Goal: Information Seeking & Learning: Learn about a topic

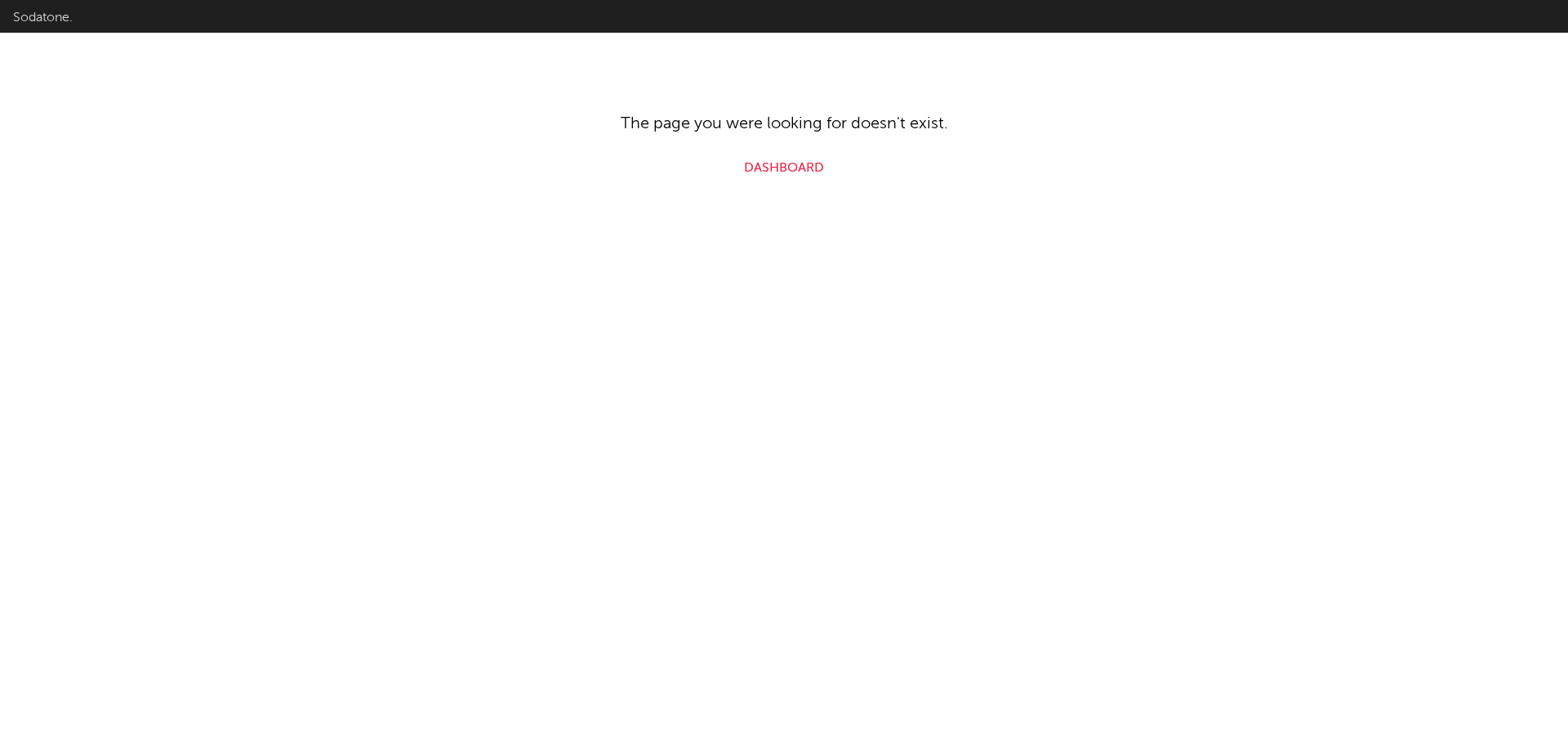
click at [795, 178] on html "Sodatone. The page you were looking for doesn't exist. Dashboard" at bounding box center [784, 89] width 1568 height 178
click at [797, 172] on link "Dashboard" at bounding box center [784, 168] width 80 height 19
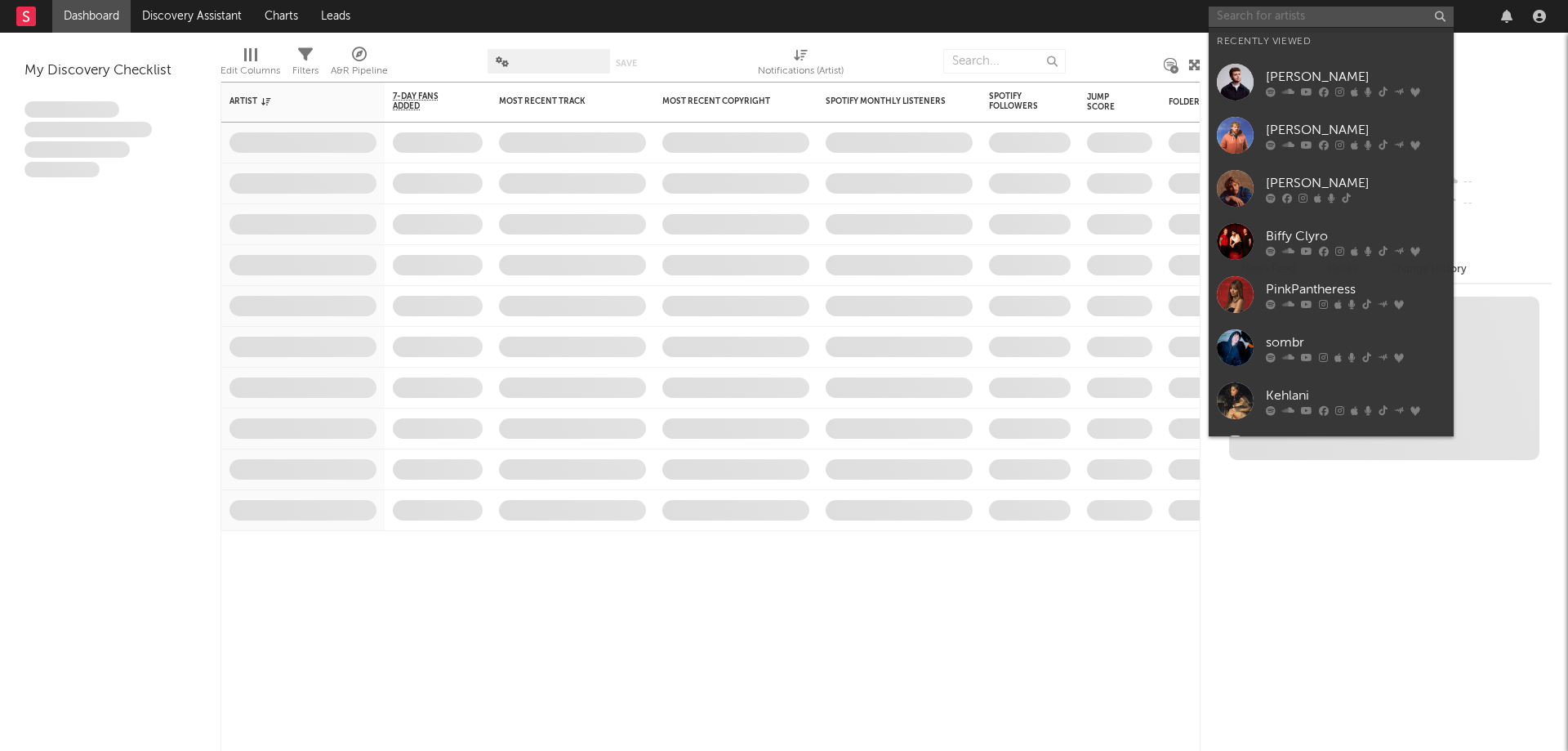
click at [1310, 18] on input "text" at bounding box center [1331, 17] width 245 height 20
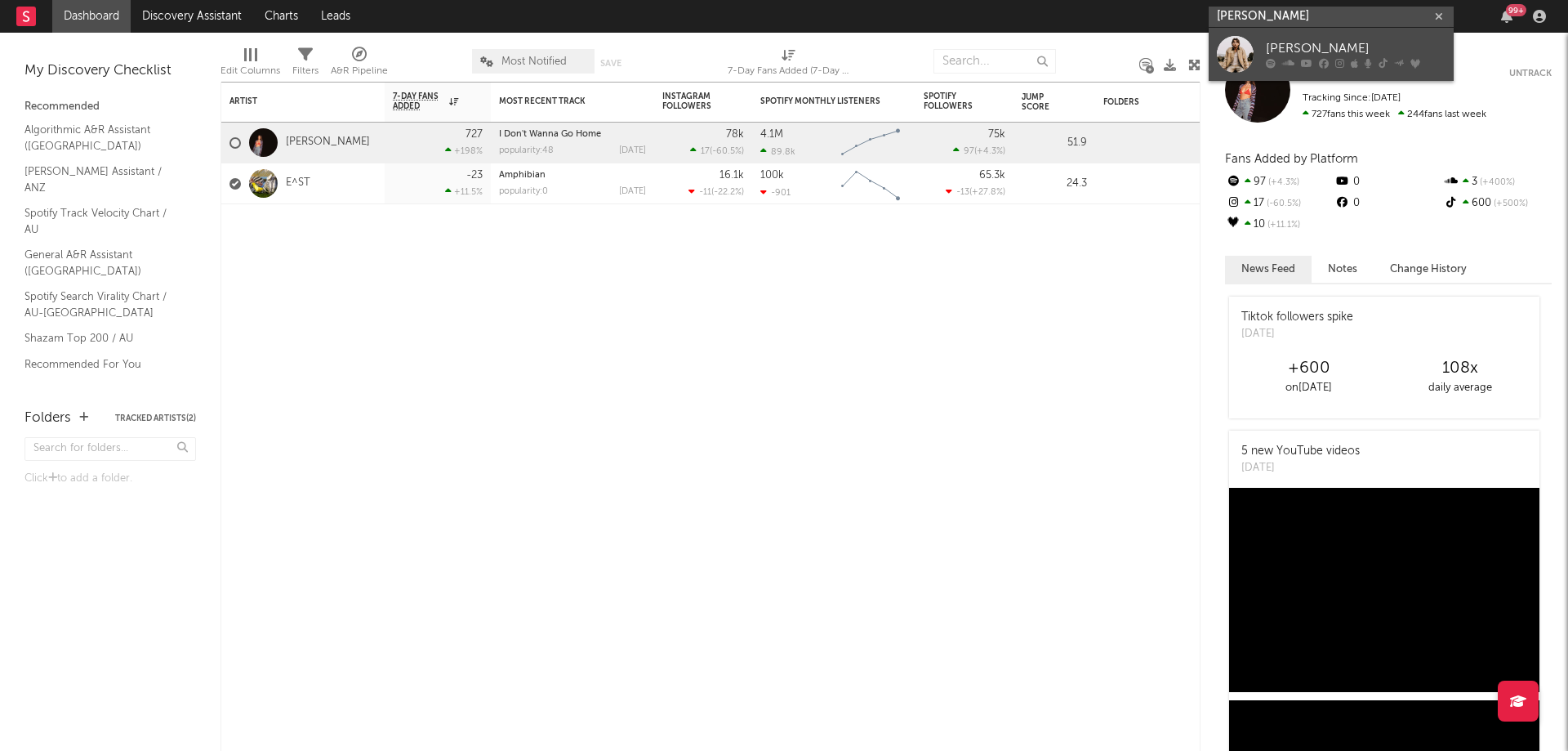
type input "bailey zimmerma"
click at [1346, 53] on div "[PERSON_NAME]" at bounding box center [1356, 49] width 180 height 19
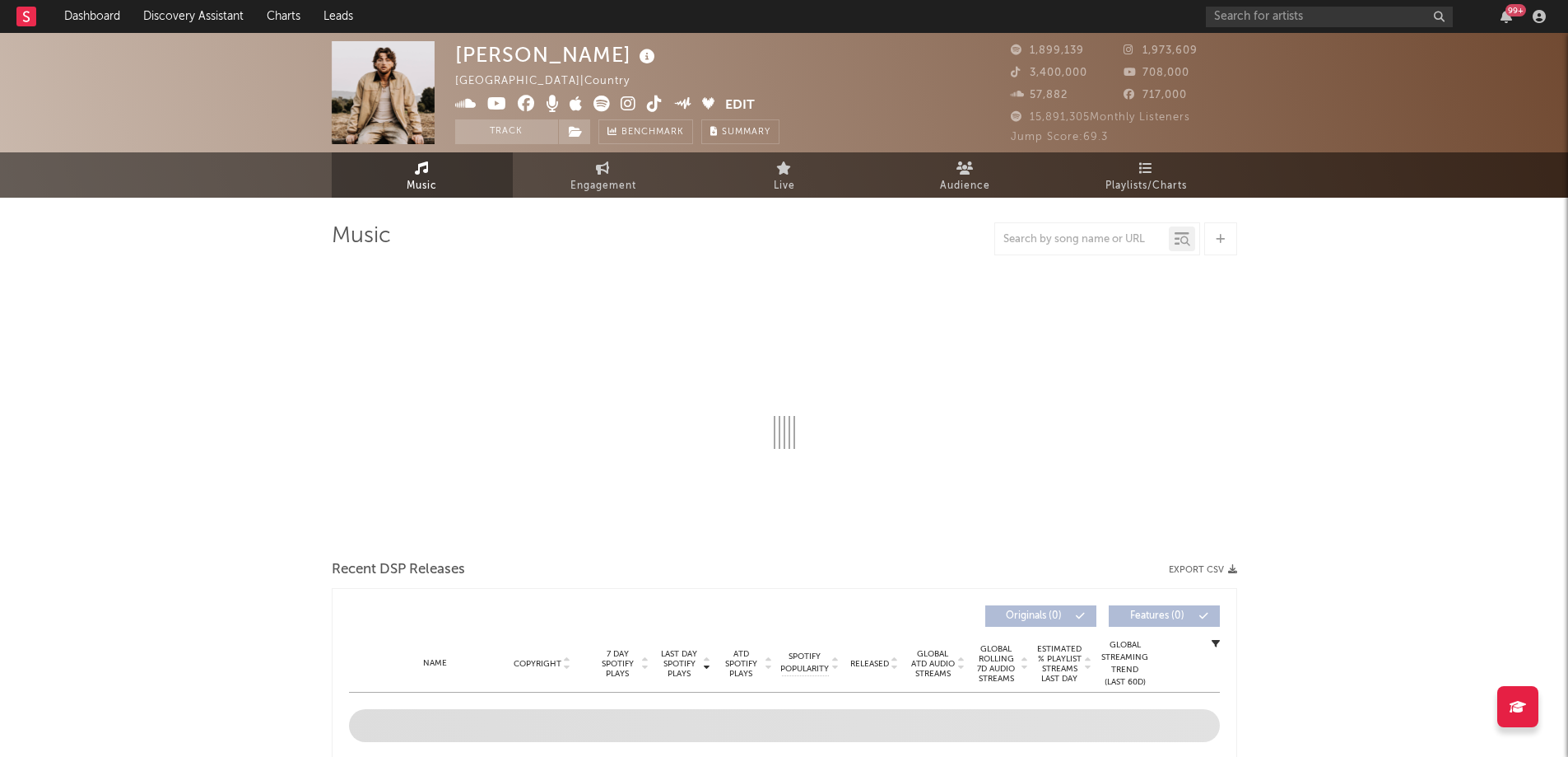
select select "6m"
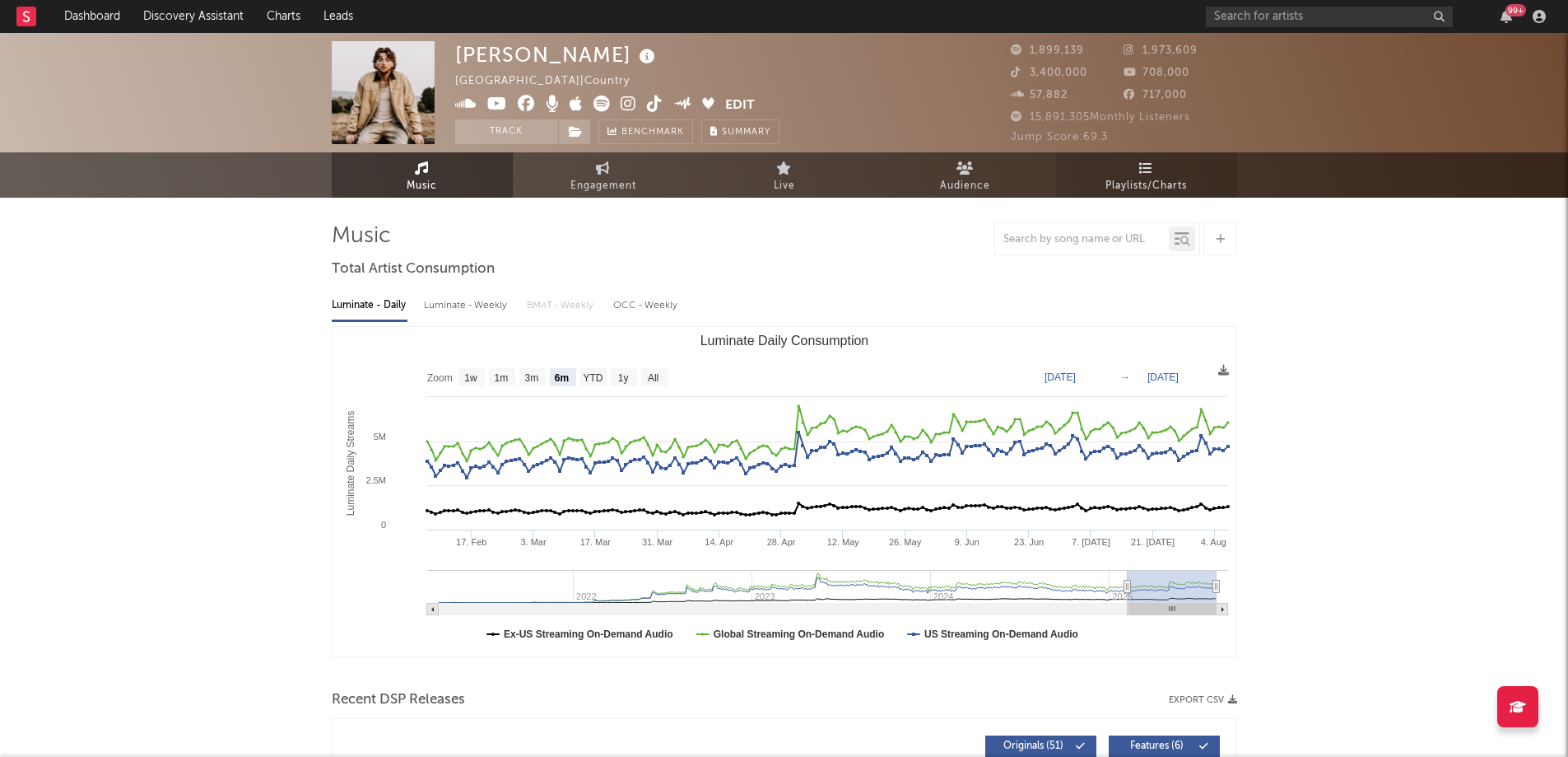
click at [1137, 157] on link "Playlists/Charts" at bounding box center [1146, 175] width 181 height 46
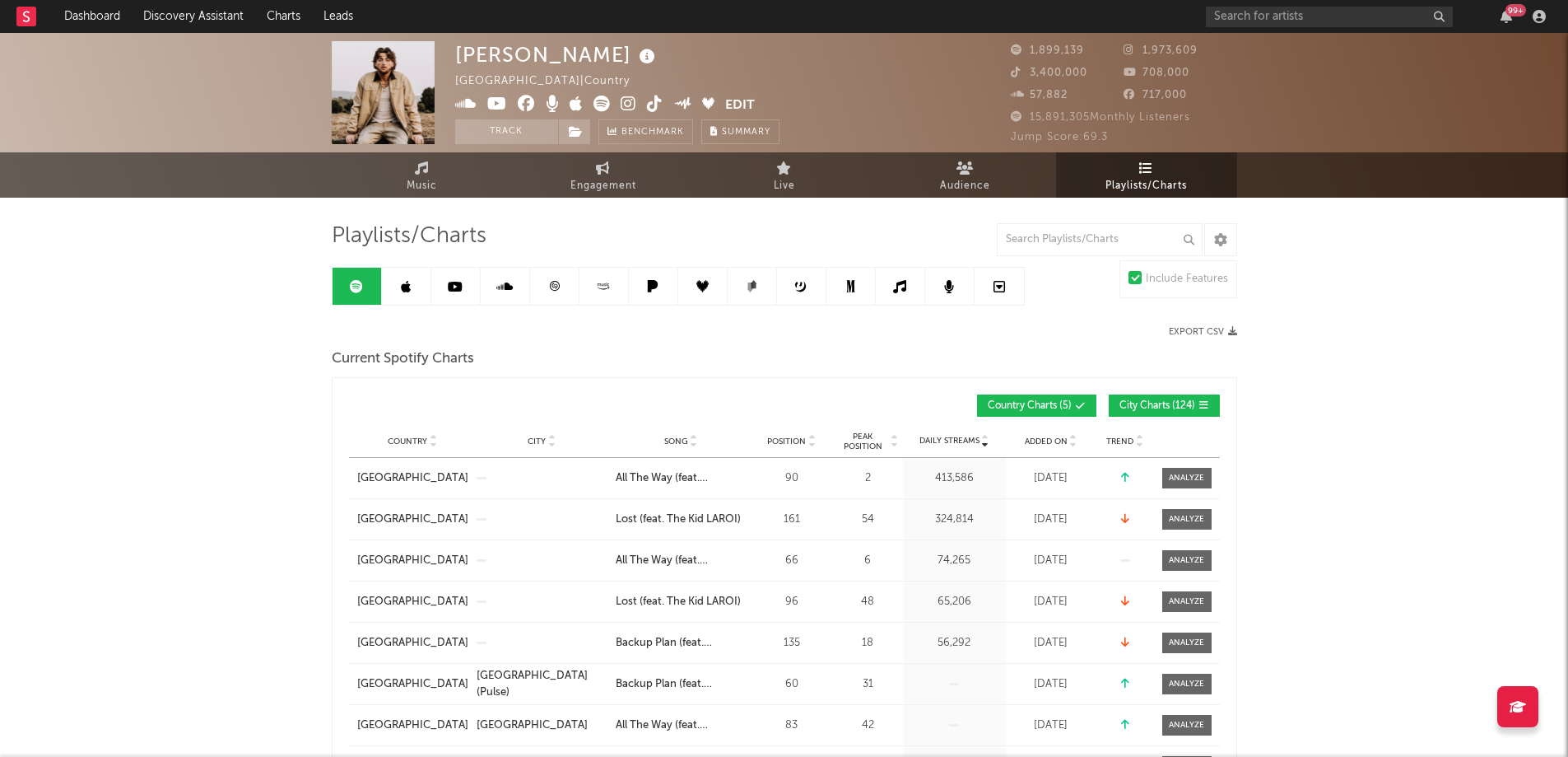
click at [1154, 402] on span "City Charts ( 124 )" at bounding box center [1157, 406] width 76 height 10
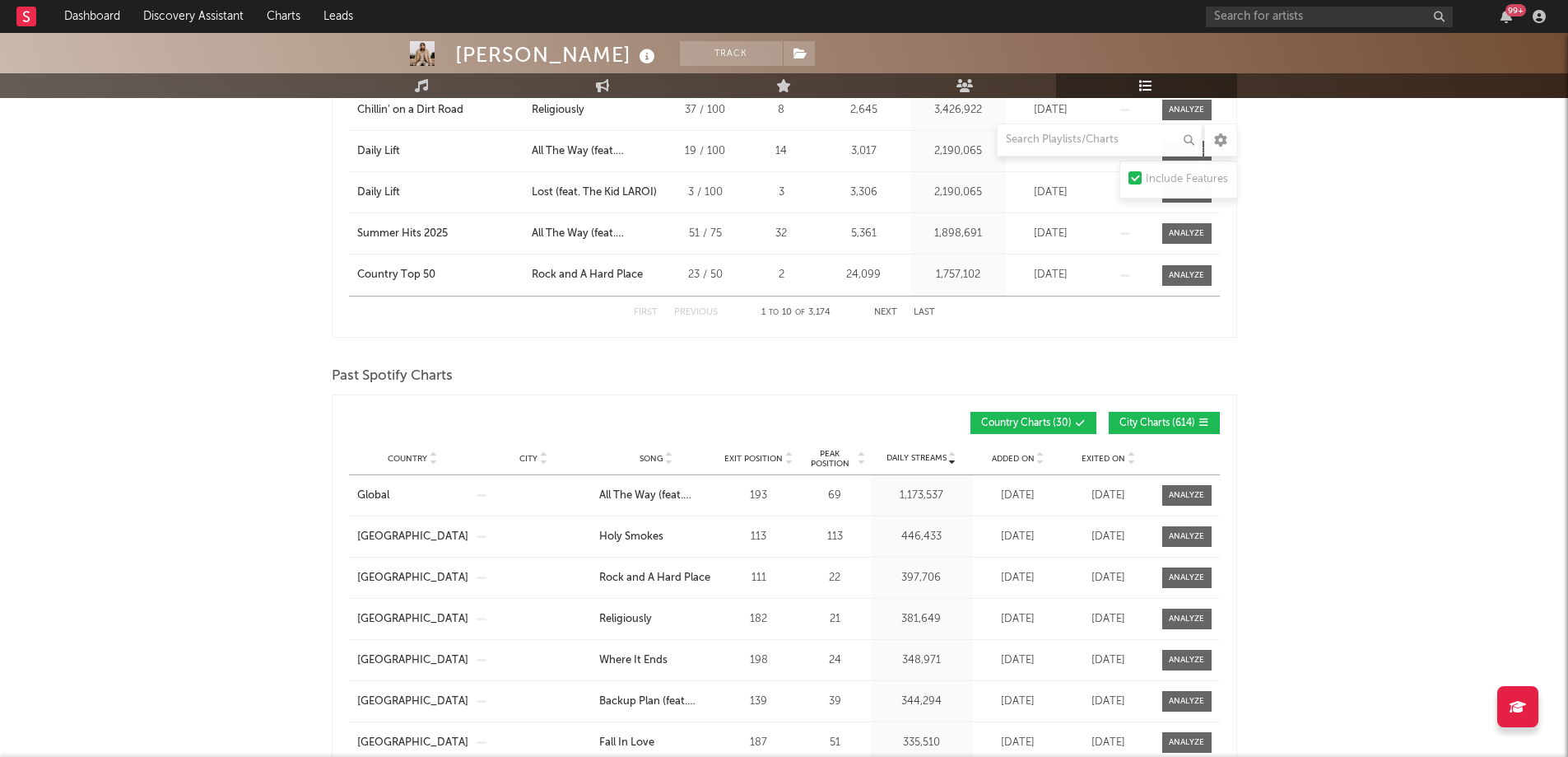
scroll to position [1153, 0]
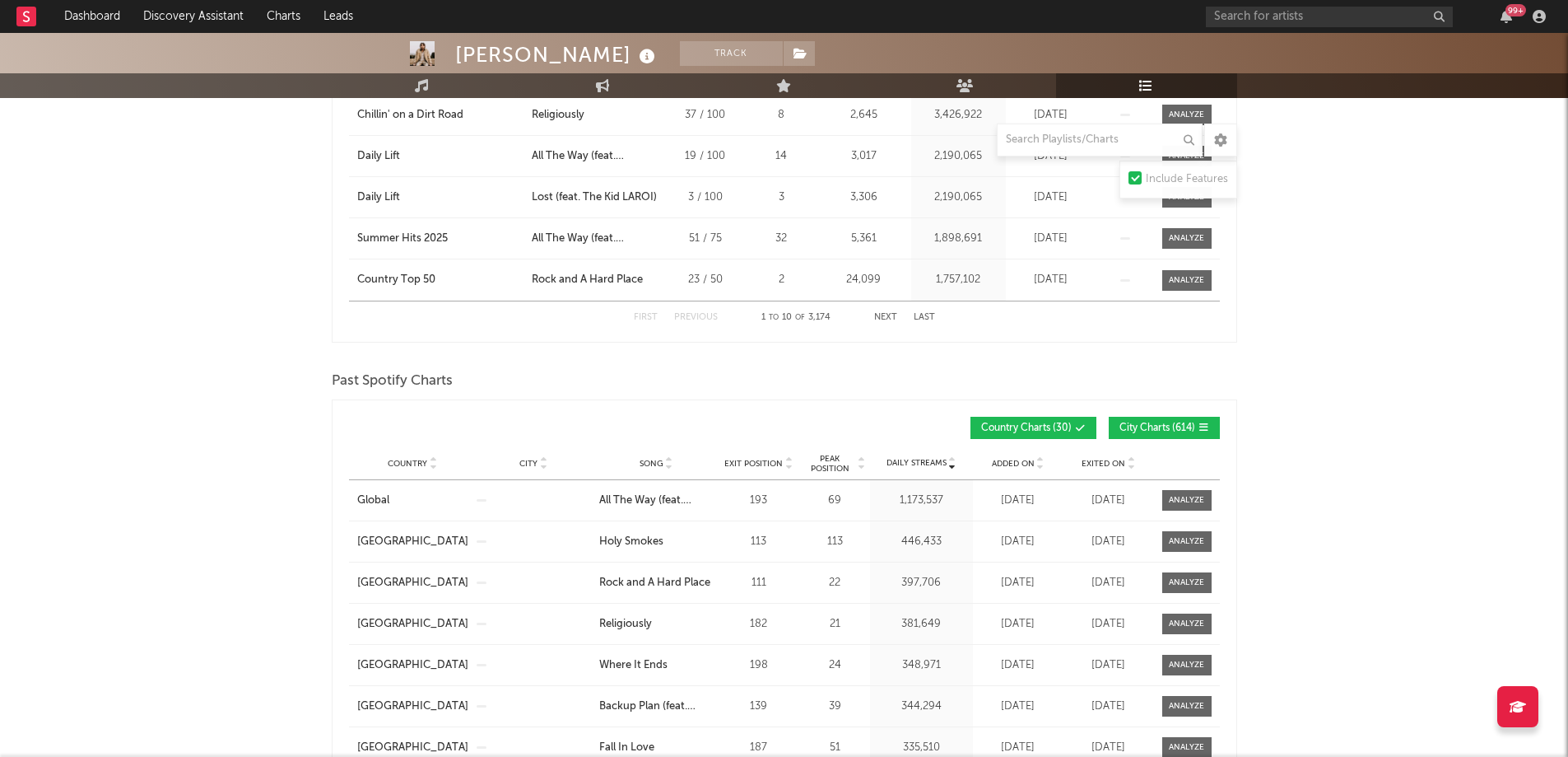
click at [1166, 423] on span "City Charts ( 614 )" at bounding box center [1157, 428] width 76 height 10
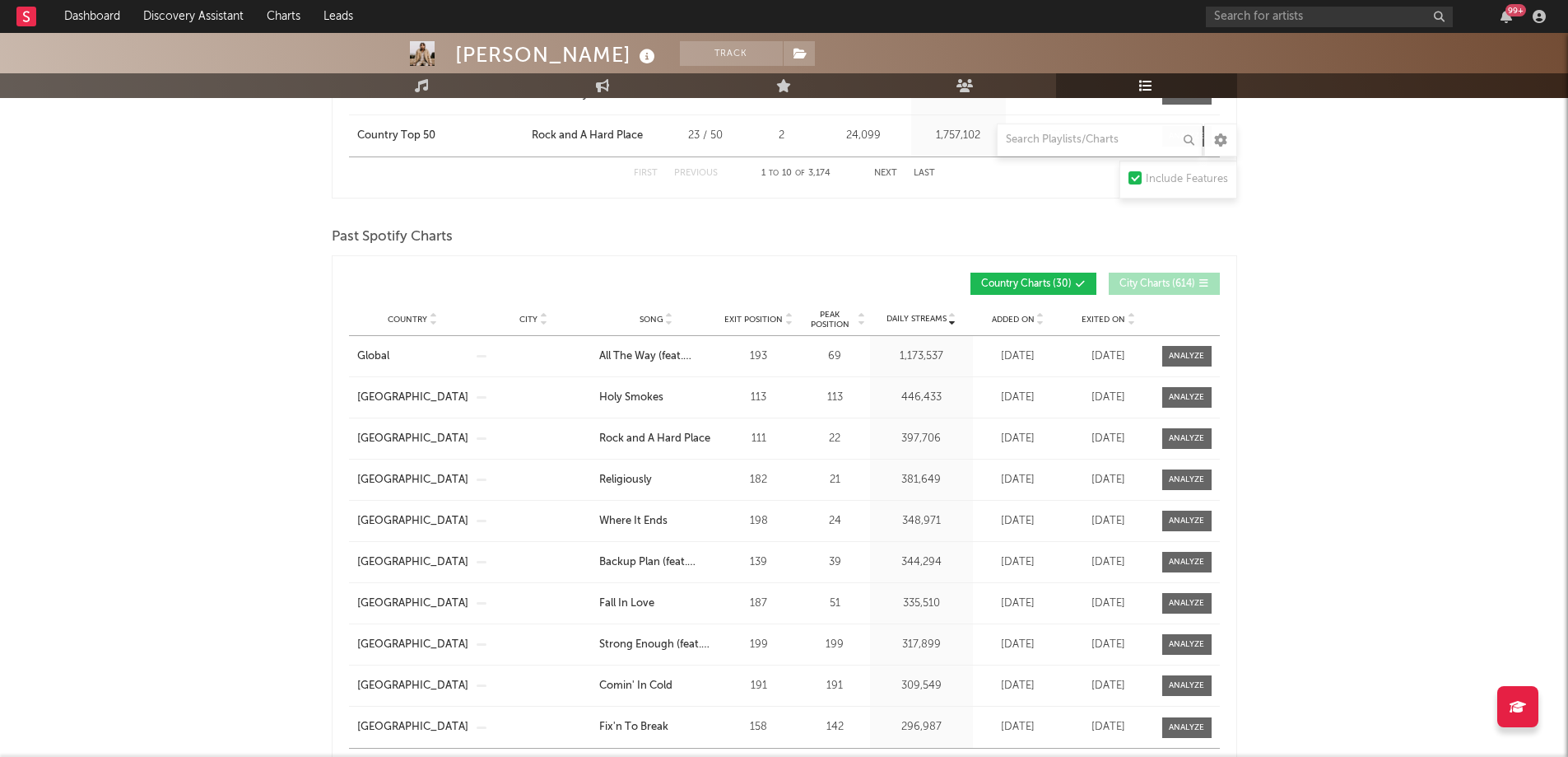
scroll to position [1318, 0]
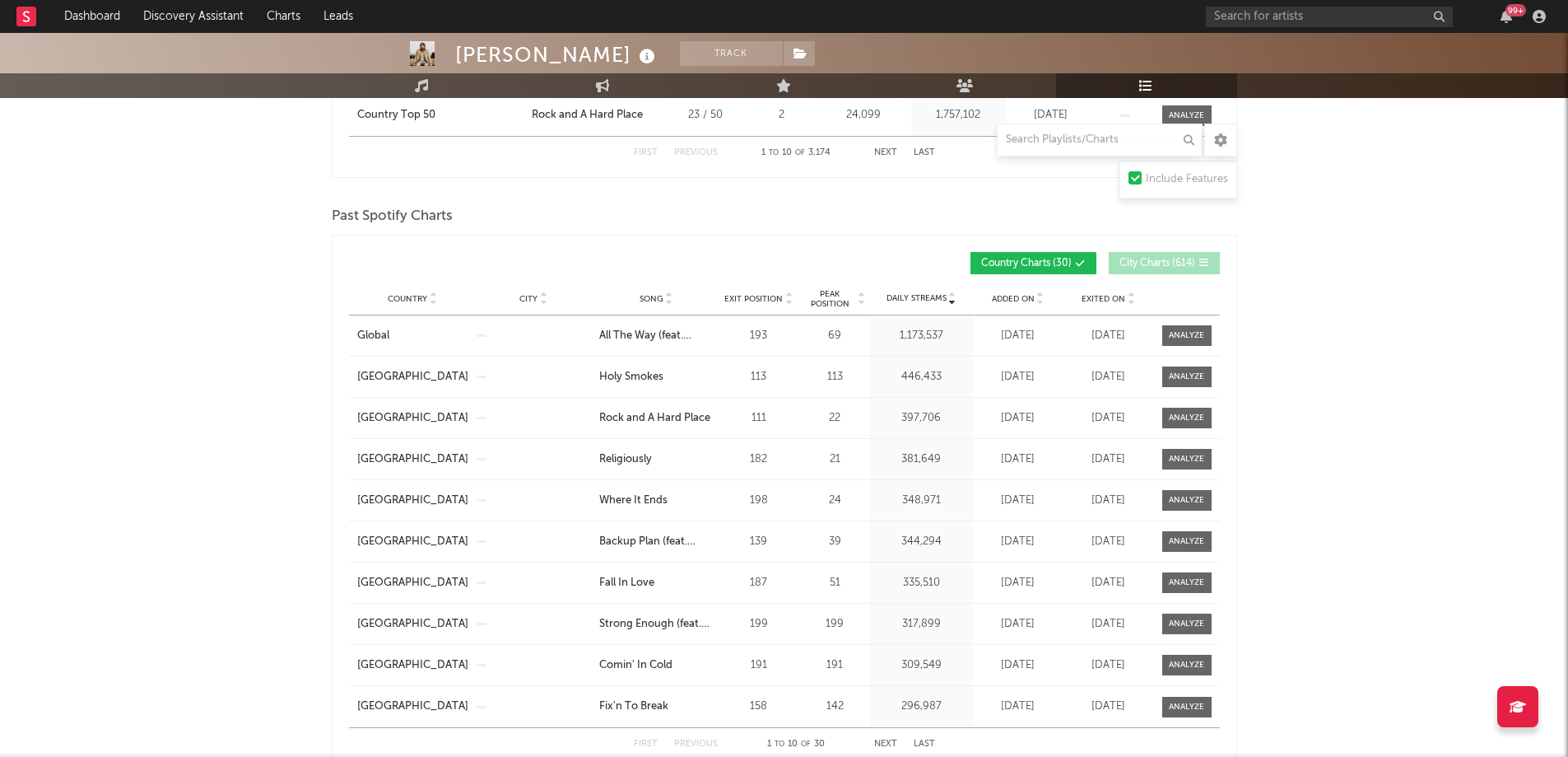
click at [415, 288] on div "Country City Song Exit Position Peak Position Estimated Daily Streams Playlist …" at bounding box center [784, 299] width 871 height 33
click at [417, 299] on span "Country" at bounding box center [407, 299] width 40 height 10
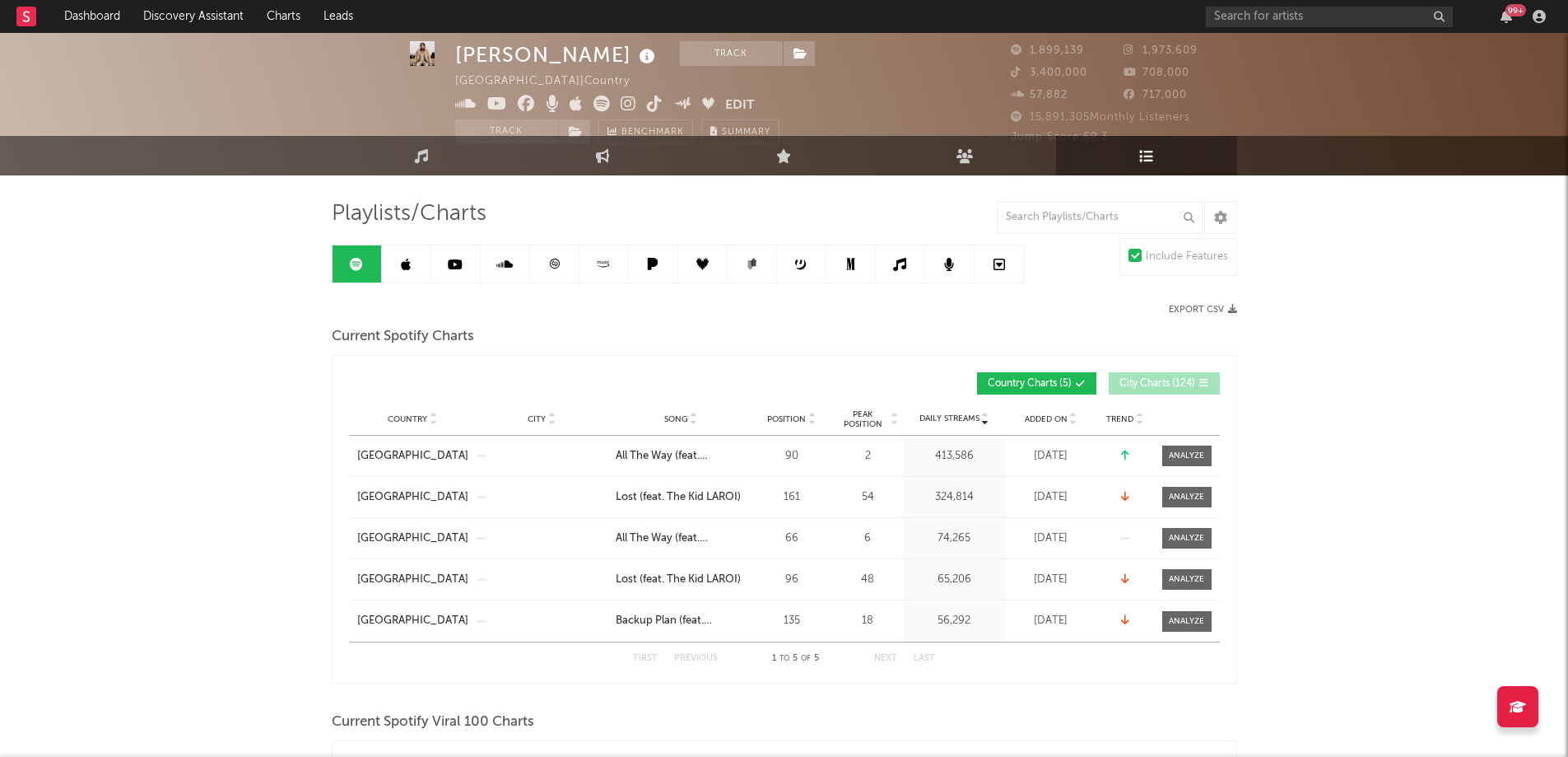
scroll to position [0, 0]
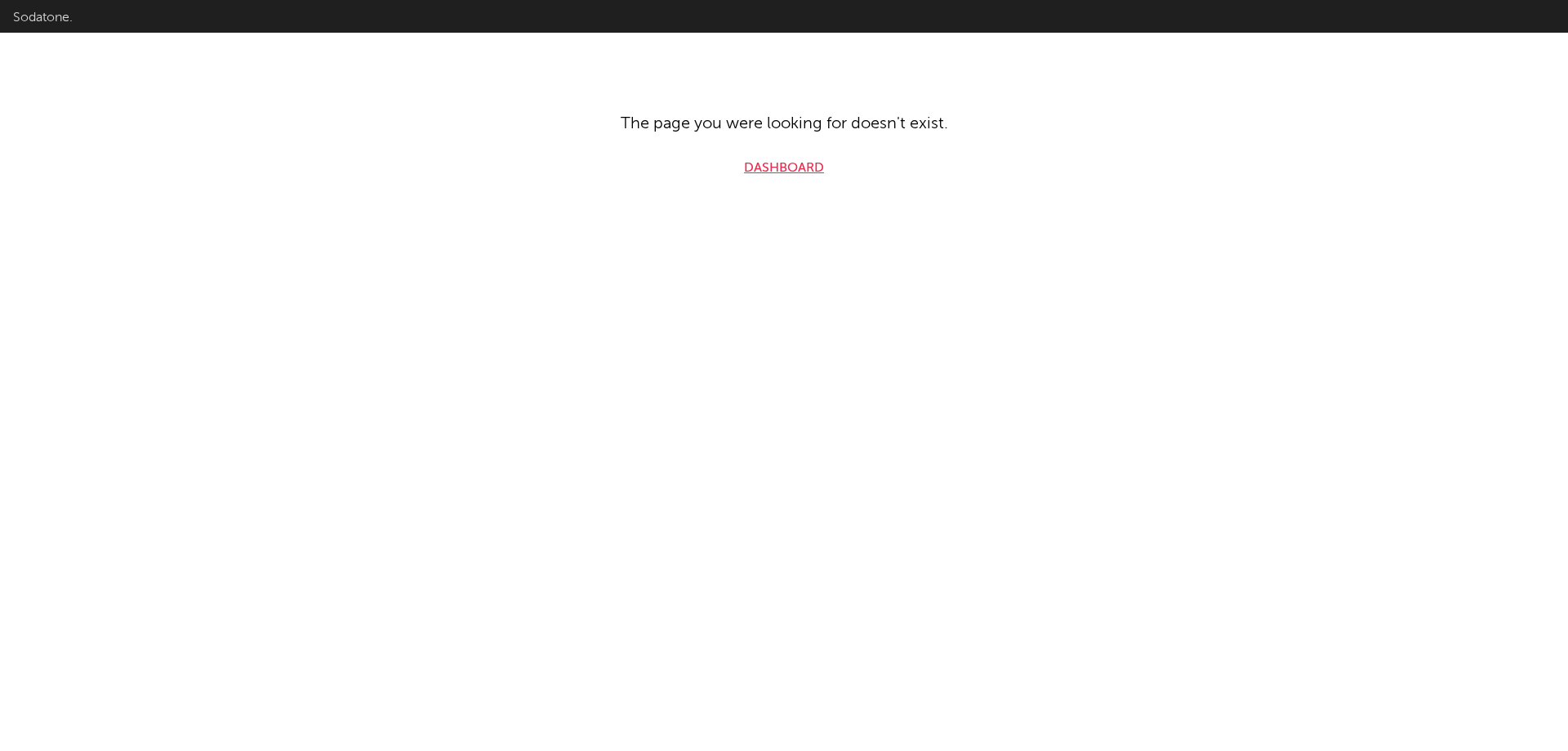
click at [756, 170] on link "Dashboard" at bounding box center [784, 168] width 80 height 19
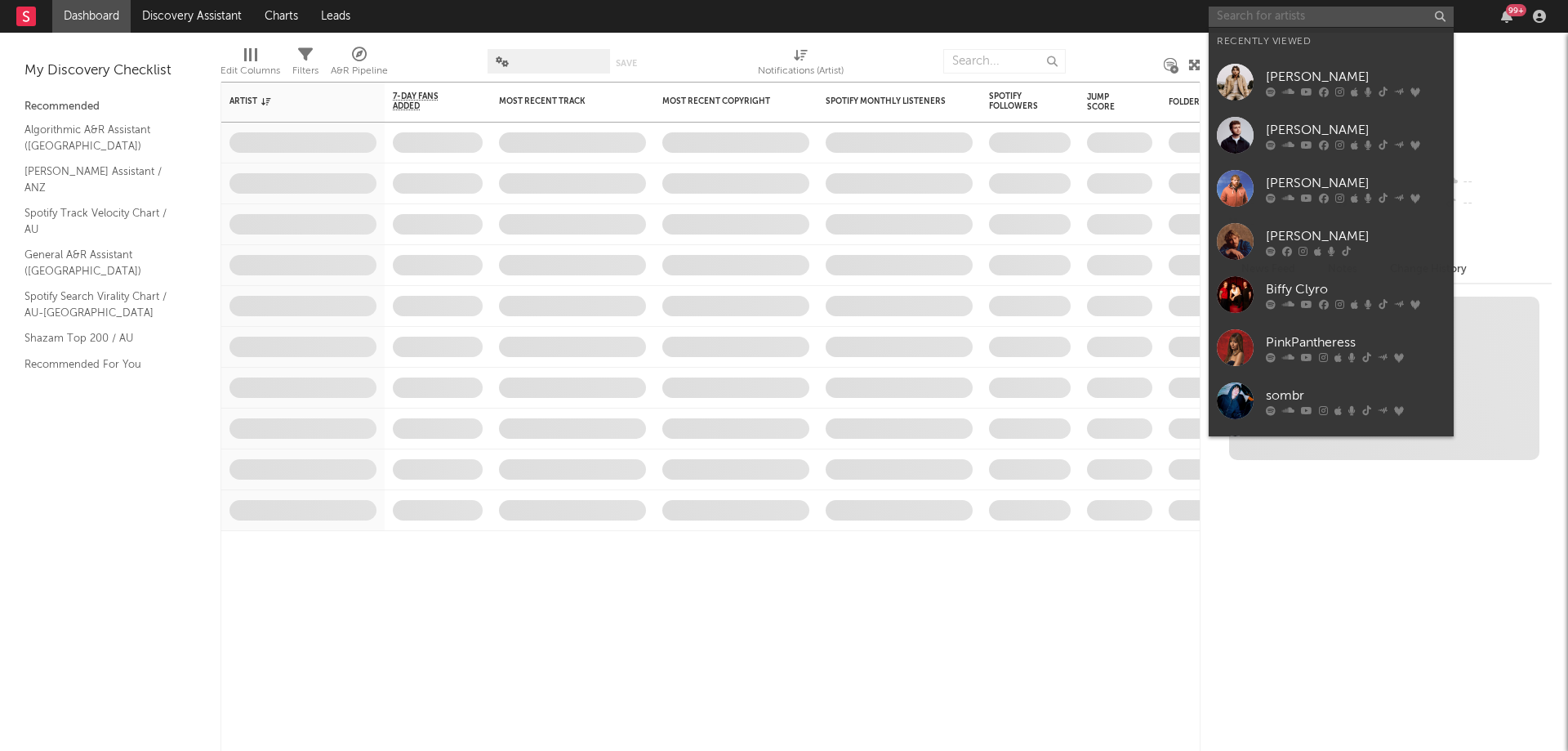
click at [1283, 13] on input "text" at bounding box center [1331, 17] width 245 height 20
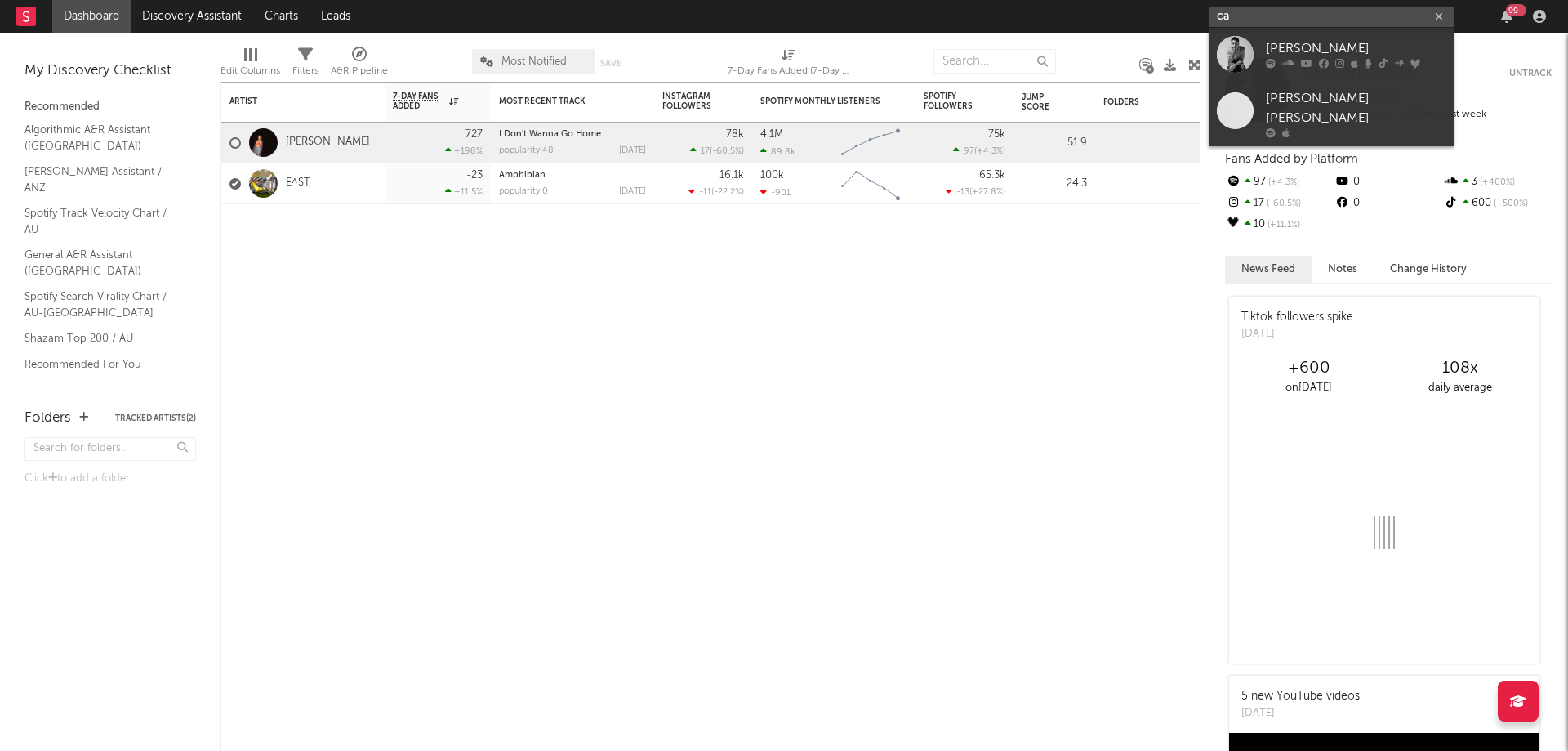
type input "c"
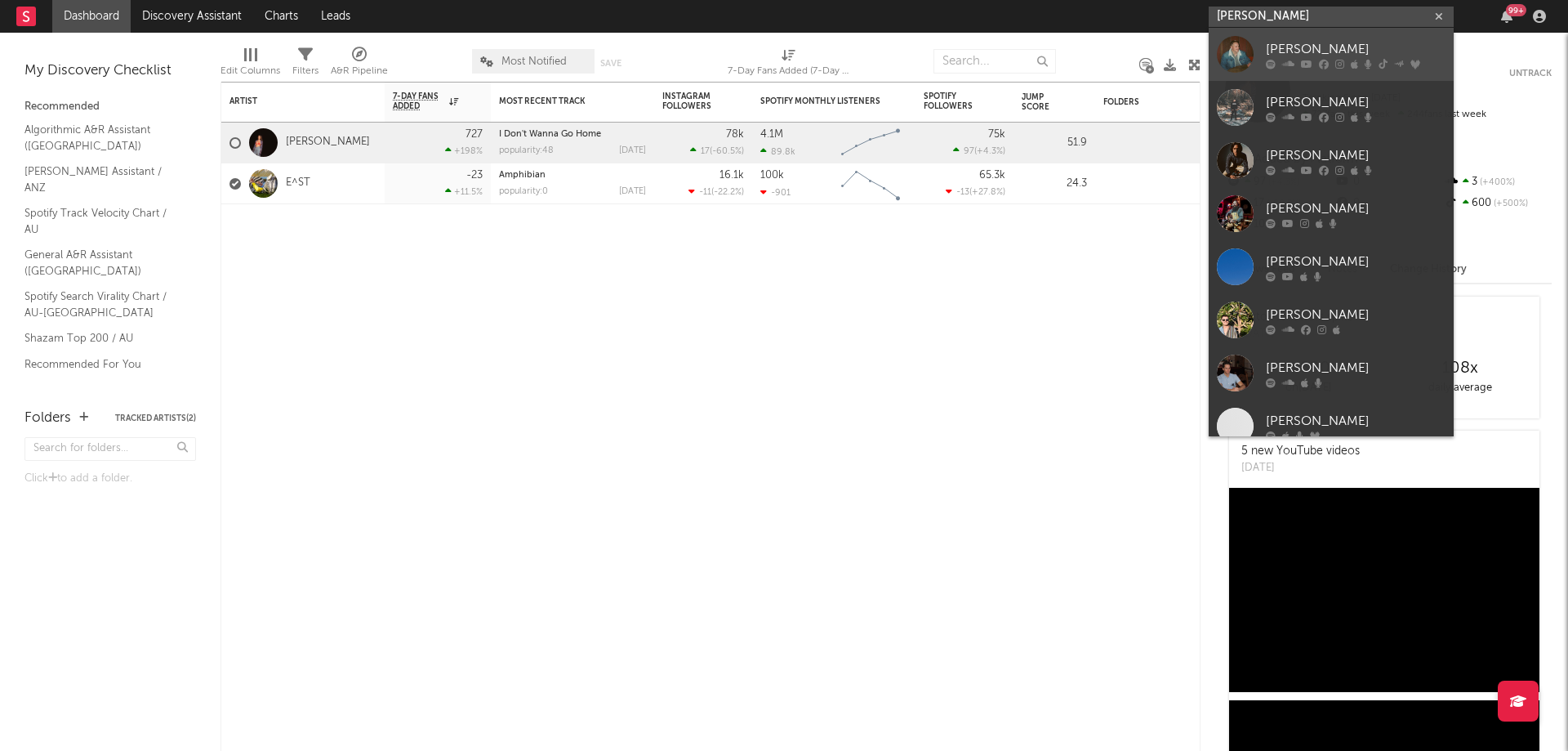
type input "[PERSON_NAME]"
click at [1307, 53] on div "[PERSON_NAME]" at bounding box center [1356, 49] width 180 height 19
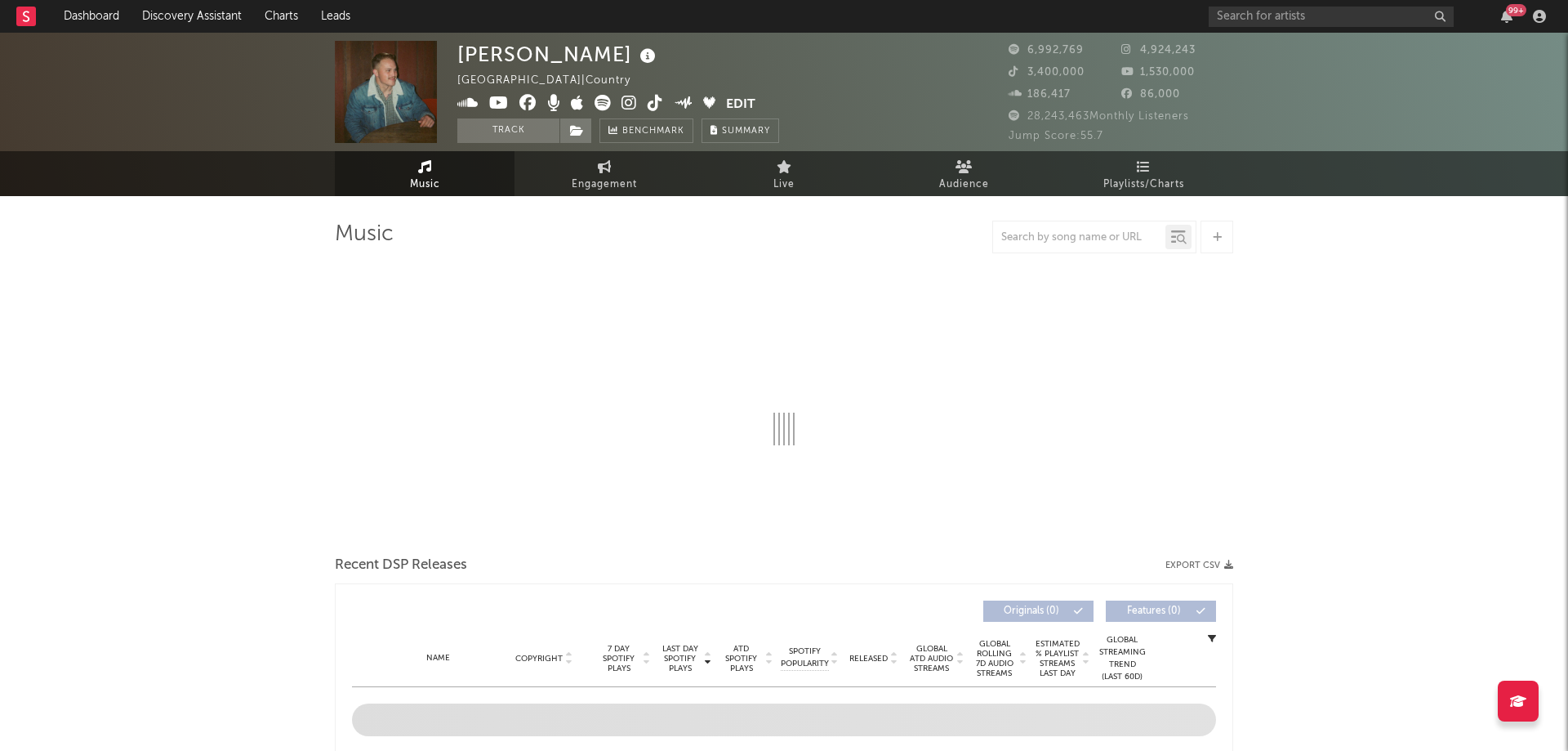
select select "6m"
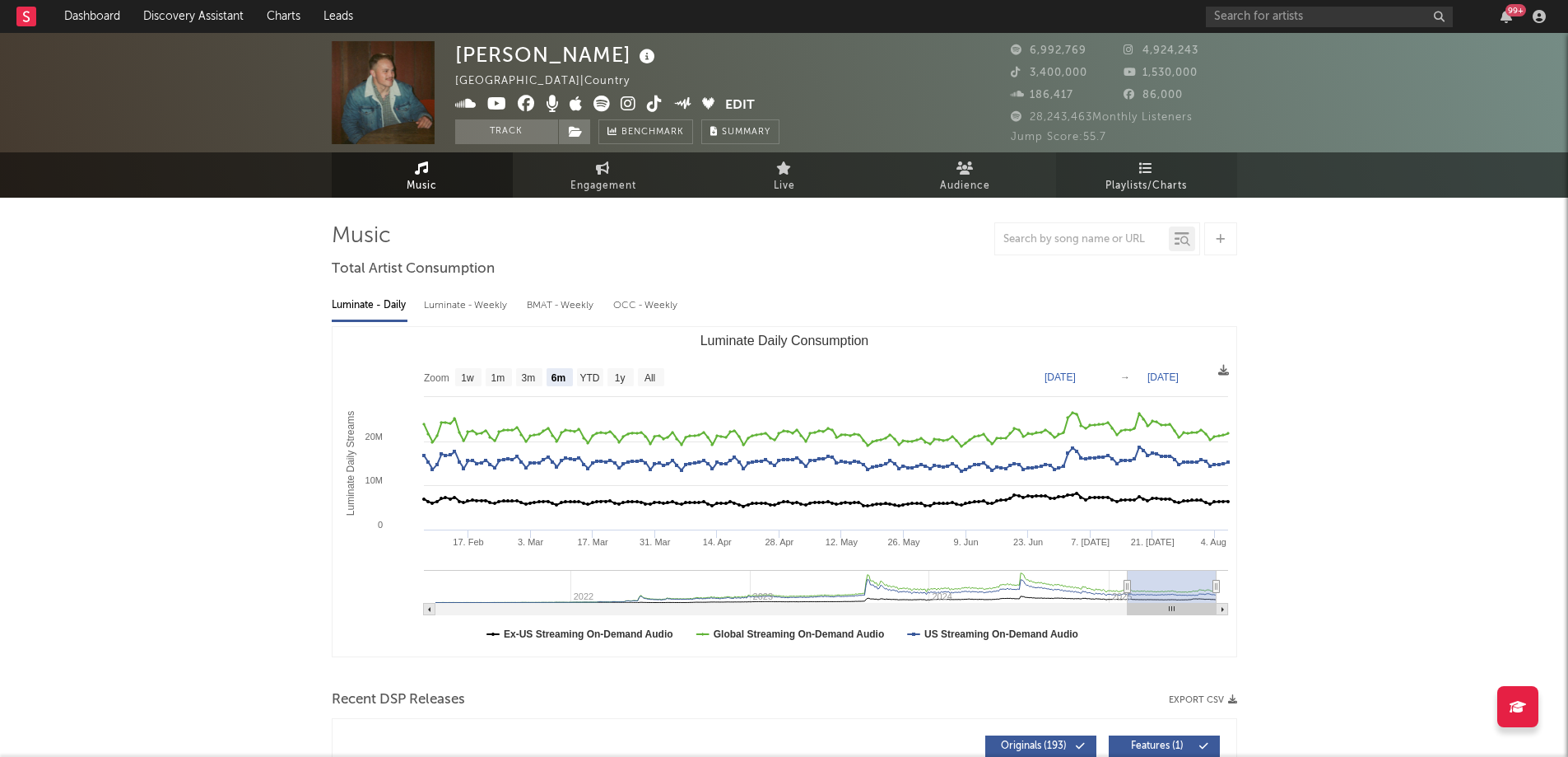
click at [1153, 176] on span "Playlists/Charts" at bounding box center [1146, 185] width 81 height 19
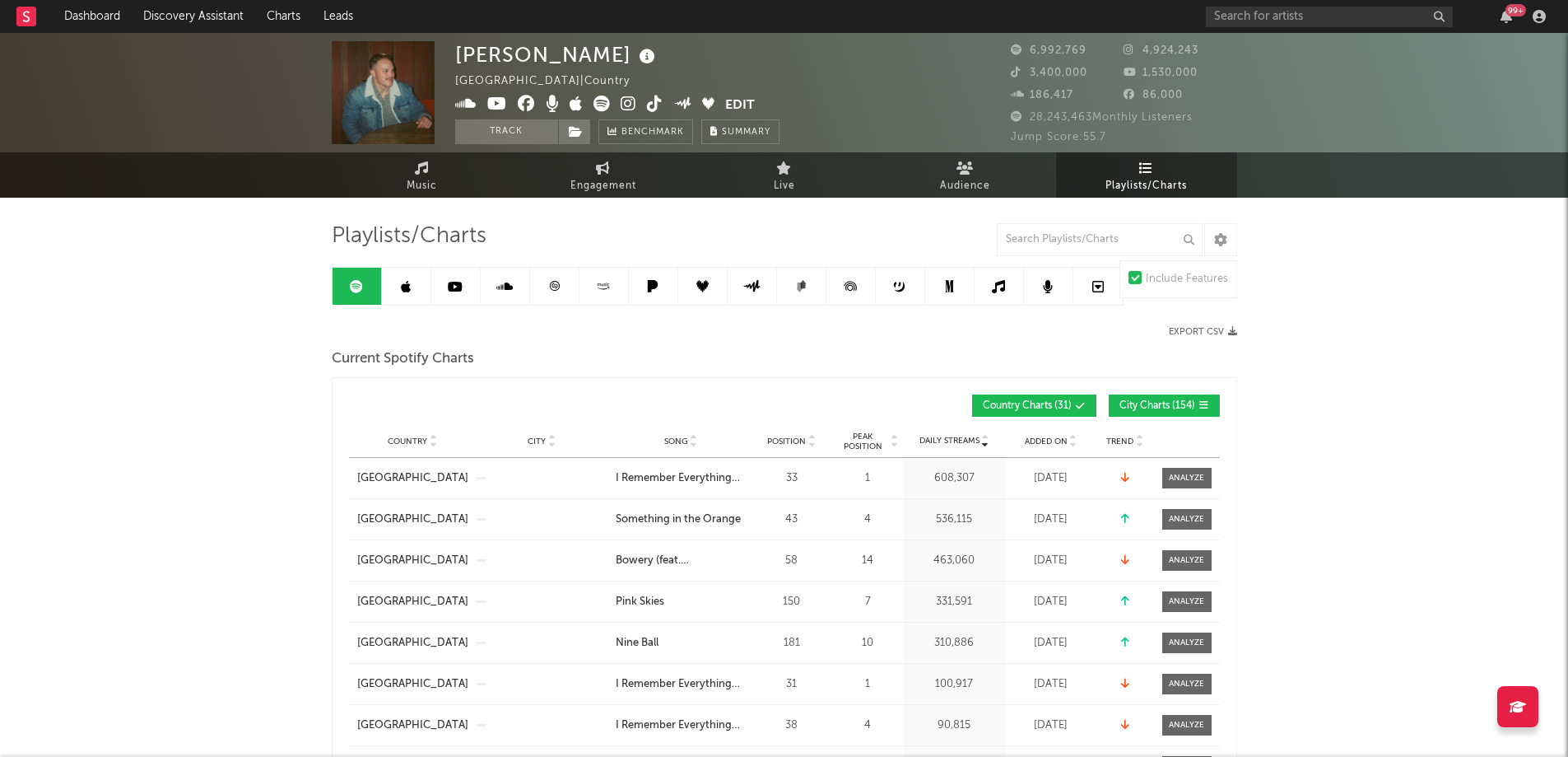
click at [1159, 404] on span "City Charts ( 154 )" at bounding box center [1157, 406] width 76 height 10
click at [1069, 242] on input "text" at bounding box center [1099, 239] width 205 height 33
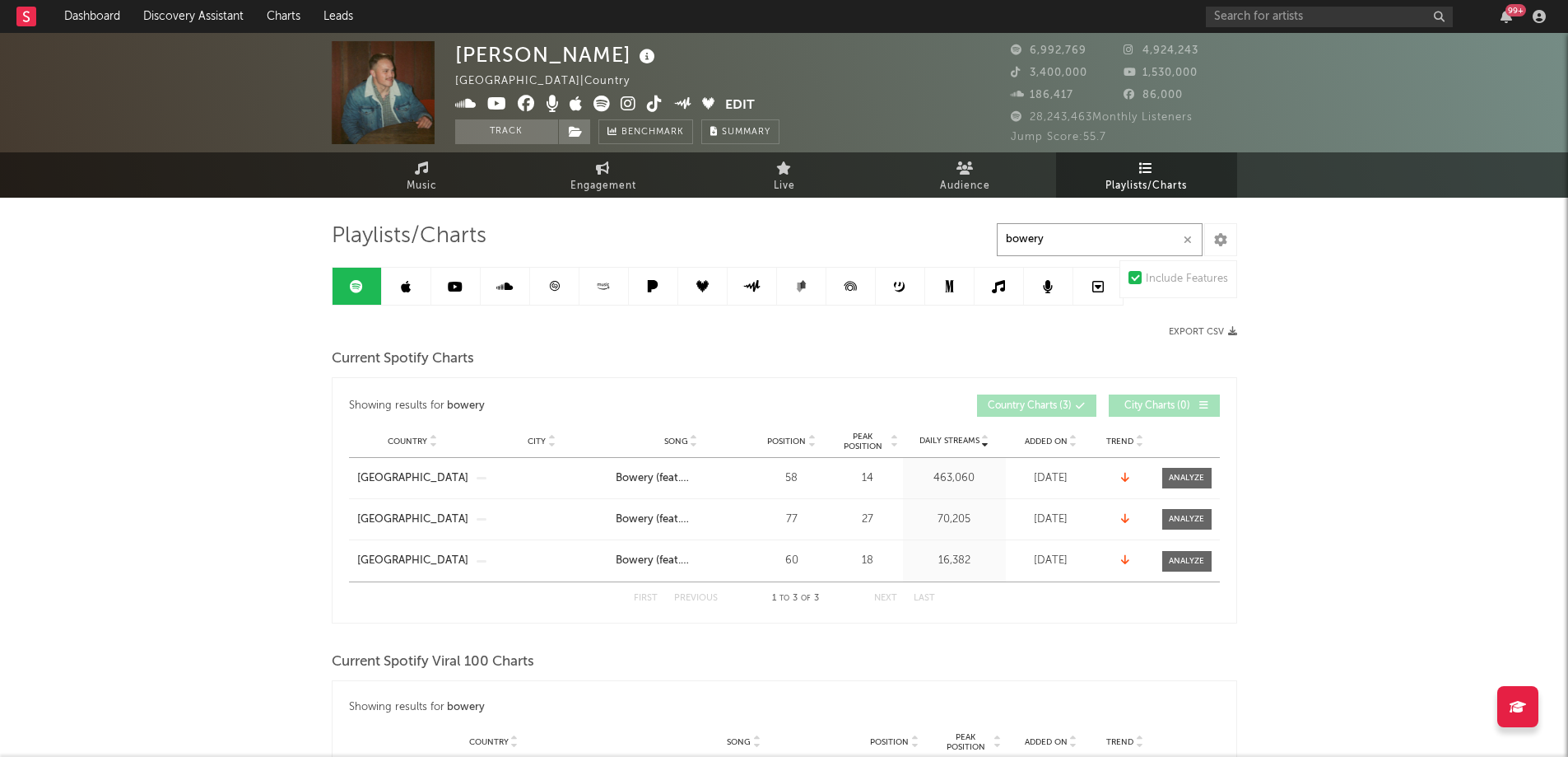
type input "bowery"
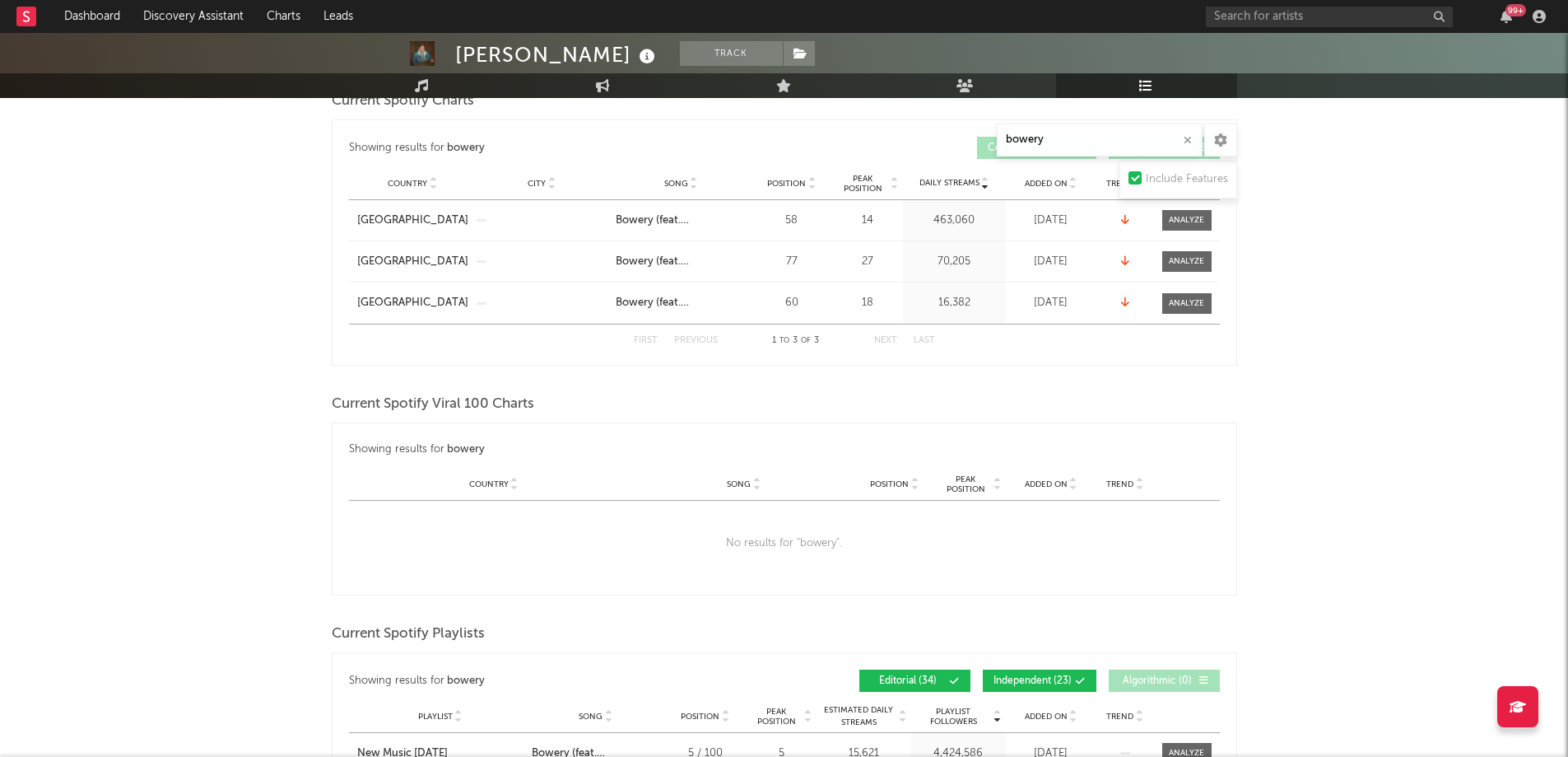
scroll to position [165, 0]
